Goal: Navigation & Orientation: Go to known website

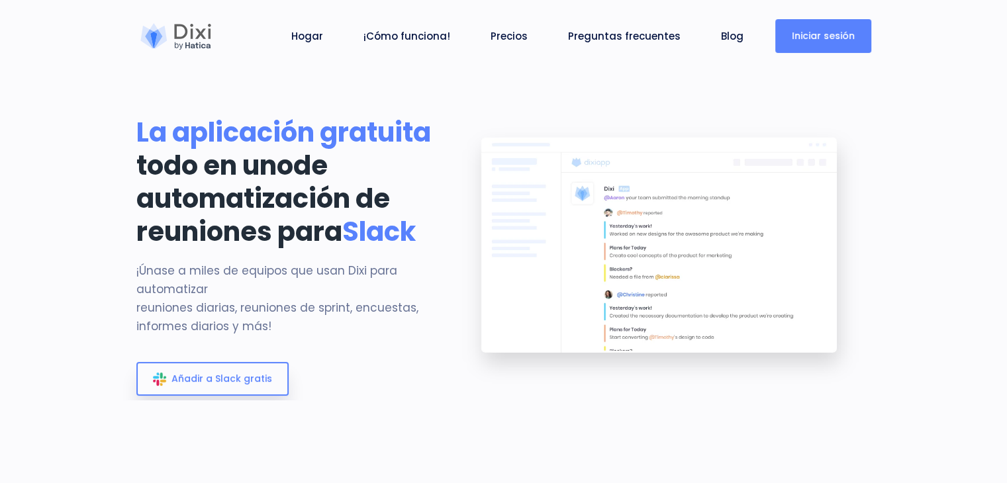
click at [802, 28] on link "Iniciar sesión" at bounding box center [823, 36] width 96 height 34
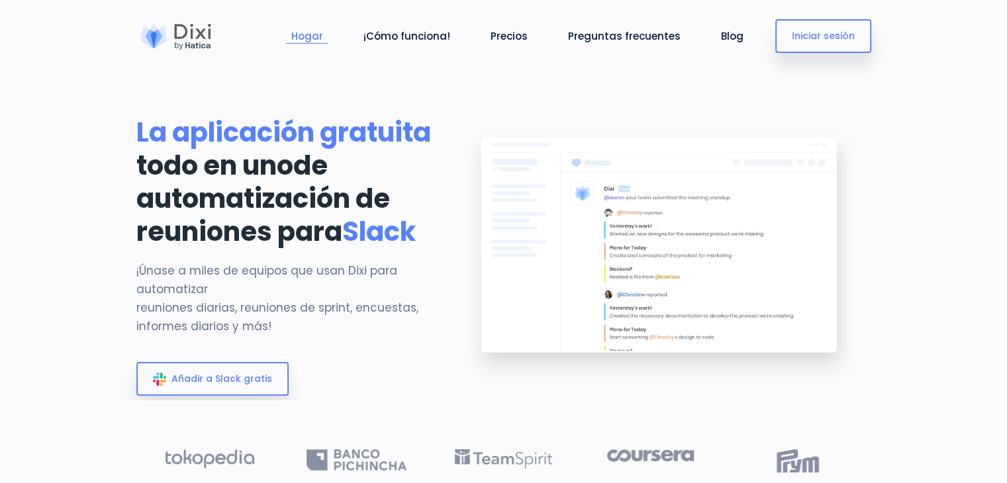
click at [321, 34] on font "Hogar" at bounding box center [307, 36] width 32 height 14
click at [734, 30] on font "Blog" at bounding box center [732, 36] width 23 height 14
click at [154, 28] on div at bounding box center [175, 36] width 79 height 26
